Goal: Find contact information: Find contact information

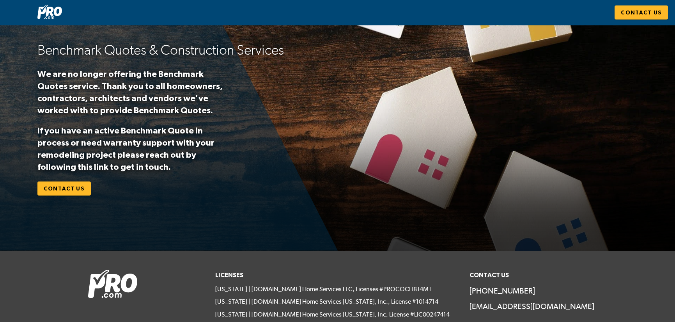
scroll to position [76, 0]
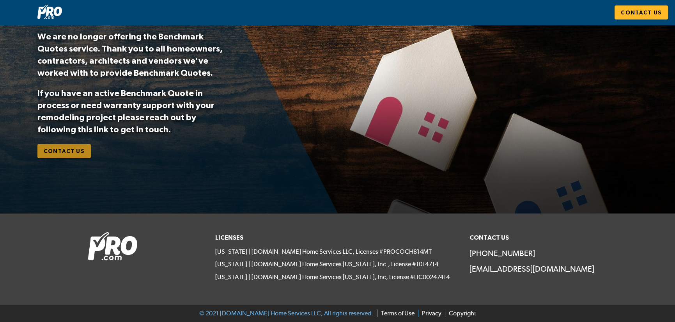
click at [69, 149] on span "Contact Us" at bounding box center [64, 151] width 41 height 10
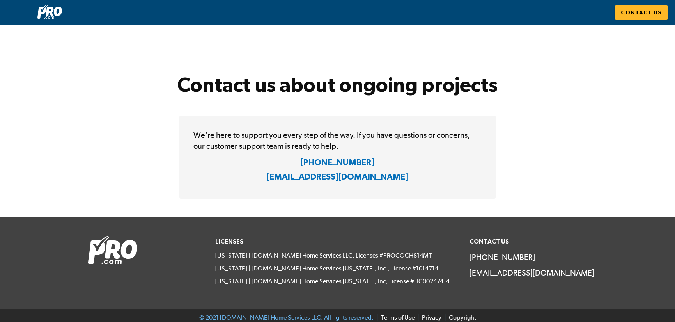
scroll to position [84, 0]
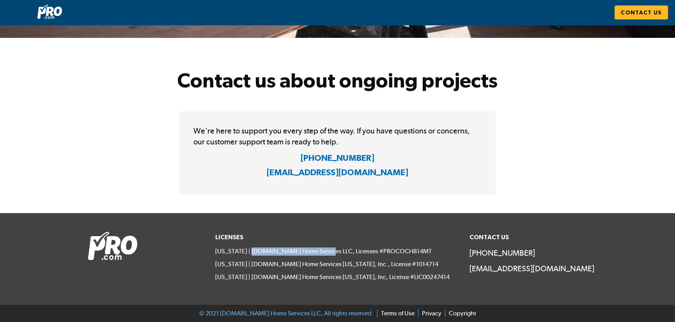
drag, startPoint x: 252, startPoint y: 249, endPoint x: 324, endPoint y: 252, distance: 72.6
click at [324, 252] on p "[US_STATE] | [DOMAIN_NAME] Home Services LLC, Licenses #PROCOCH814MT" at bounding box center [337, 251] width 245 height 8
copy p "[DOMAIN_NAME] Home Services LLC"
click at [391, 312] on link "Terms of Use" at bounding box center [395, 312] width 37 height 7
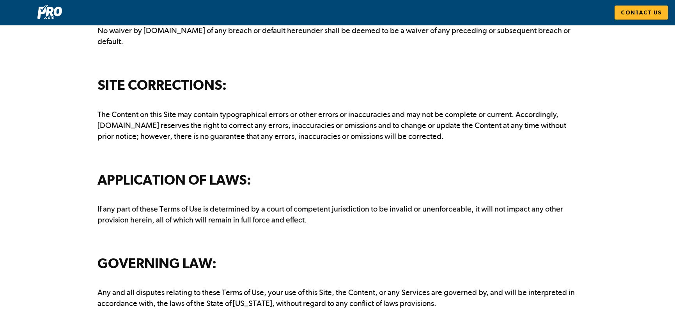
scroll to position [2710, 0]
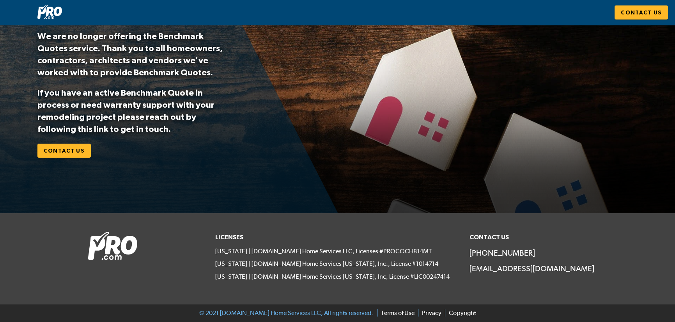
scroll to position [76, 0]
